Goal: Find specific page/section: Find specific page/section

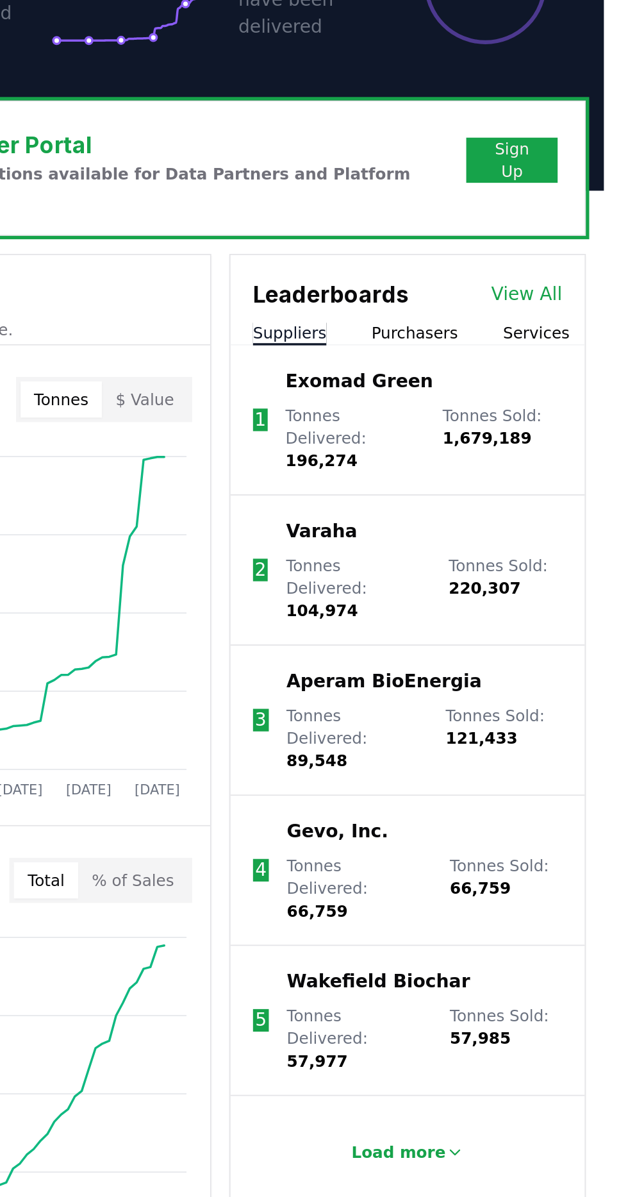
click at [516, 1046] on button "Load more" at bounding box center [516, 1059] width 85 height 26
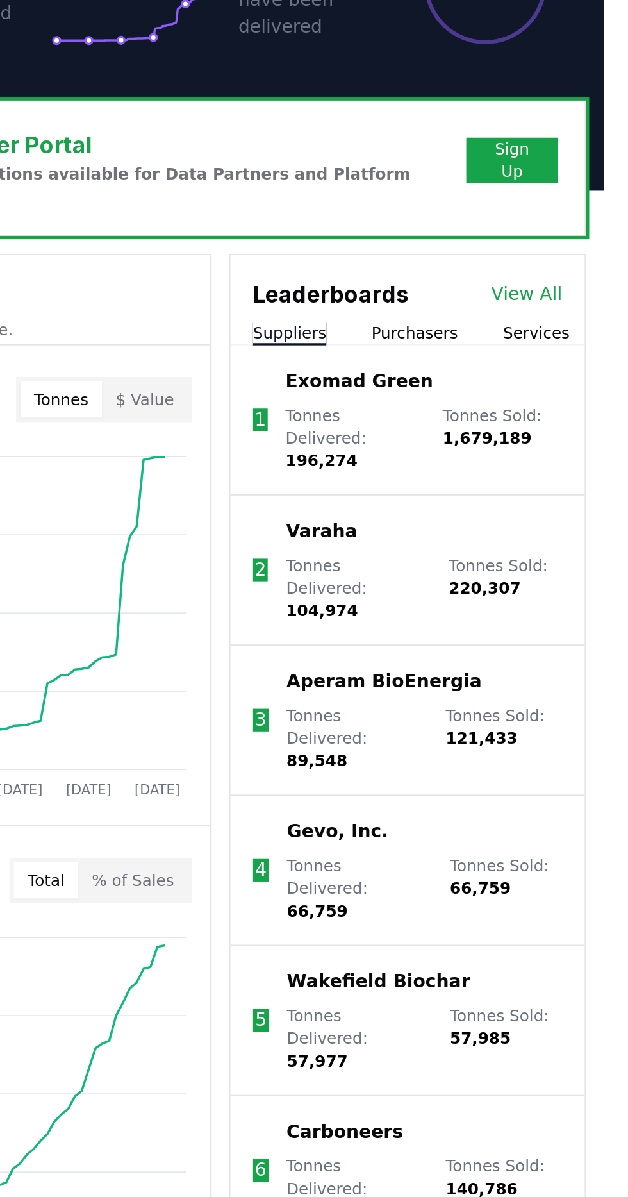
click at [583, 564] on link "View All" at bounding box center [584, 571] width 40 height 15
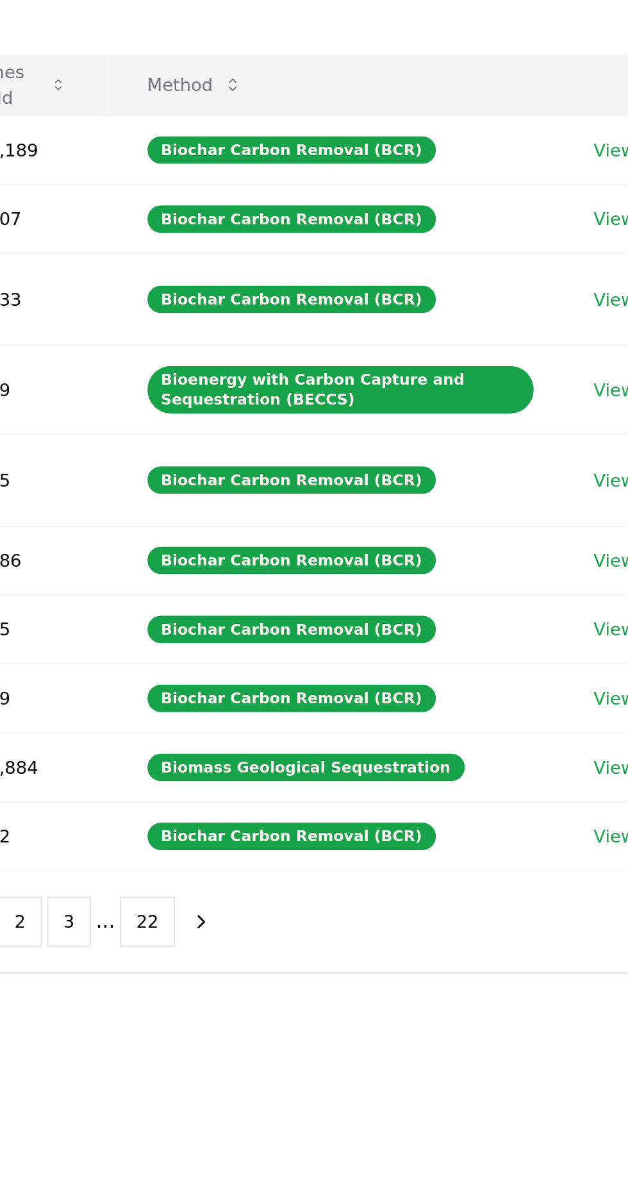
click at [389, 605] on button "next page" at bounding box center [385, 618] width 22 height 26
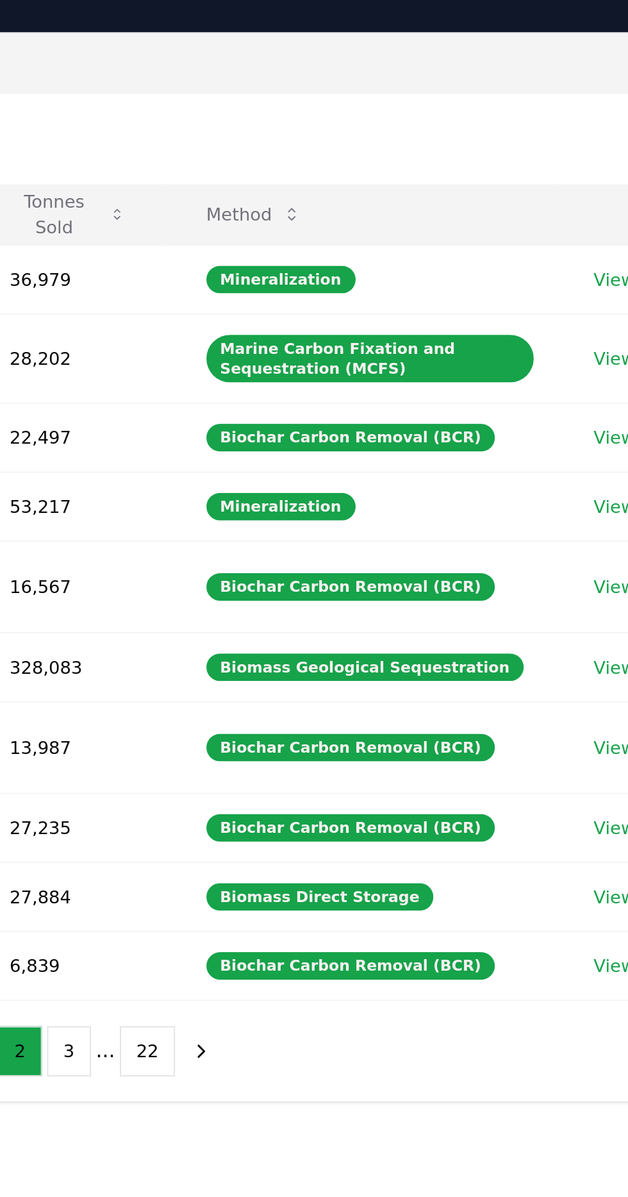
click at [390, 606] on button "next page" at bounding box center [385, 618] width 22 height 26
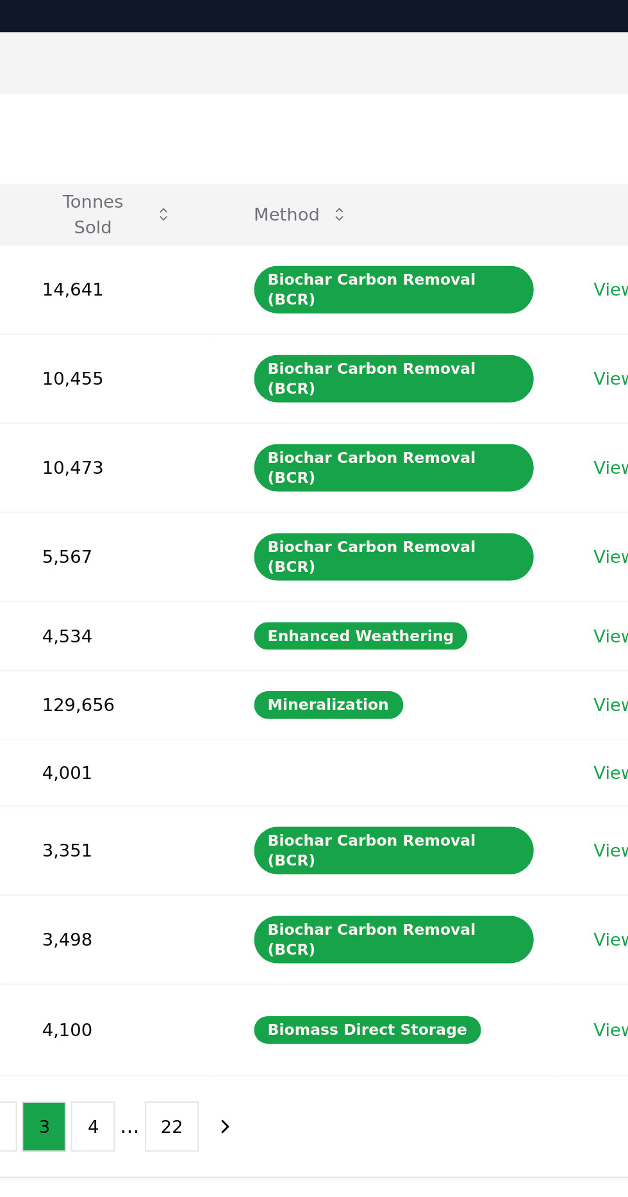
click at [394, 651] on icon "next page" at bounding box center [398, 657] width 12 height 12
